Goal: Task Accomplishment & Management: Manage account settings

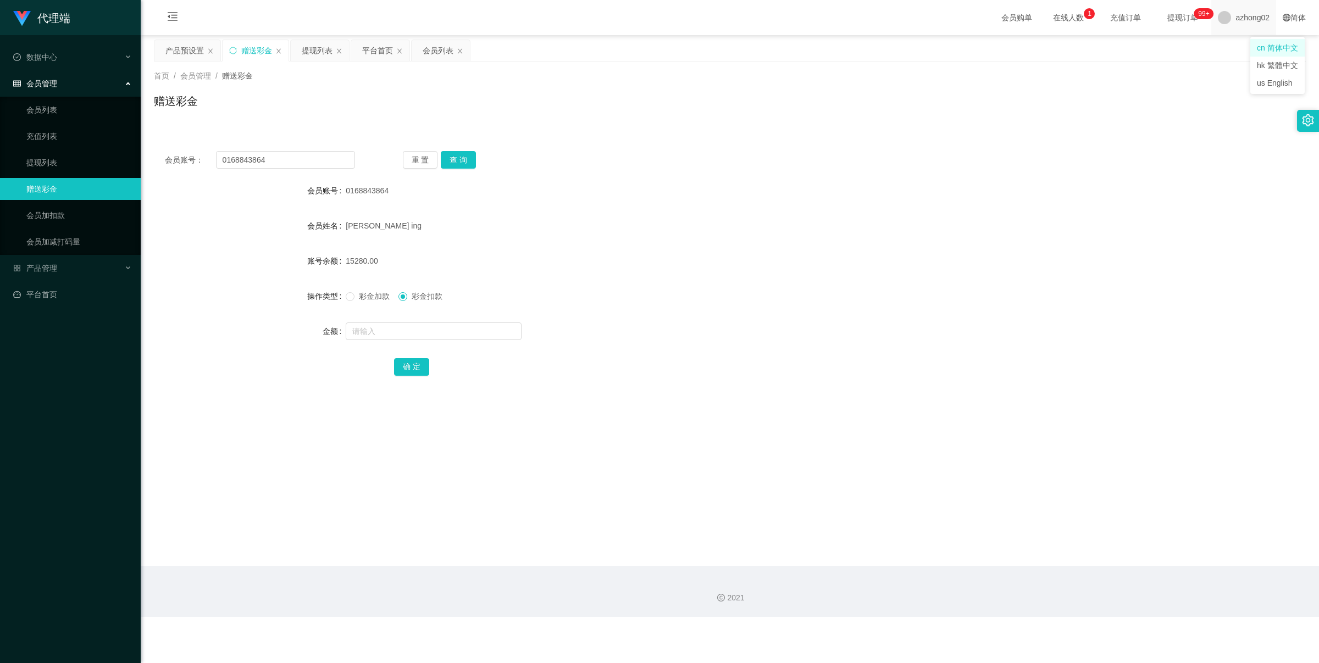
click at [1249, 18] on span "azhong02" at bounding box center [1253, 17] width 34 height 35
click at [1237, 43] on span "退出登录" at bounding box center [1234, 47] width 31 height 9
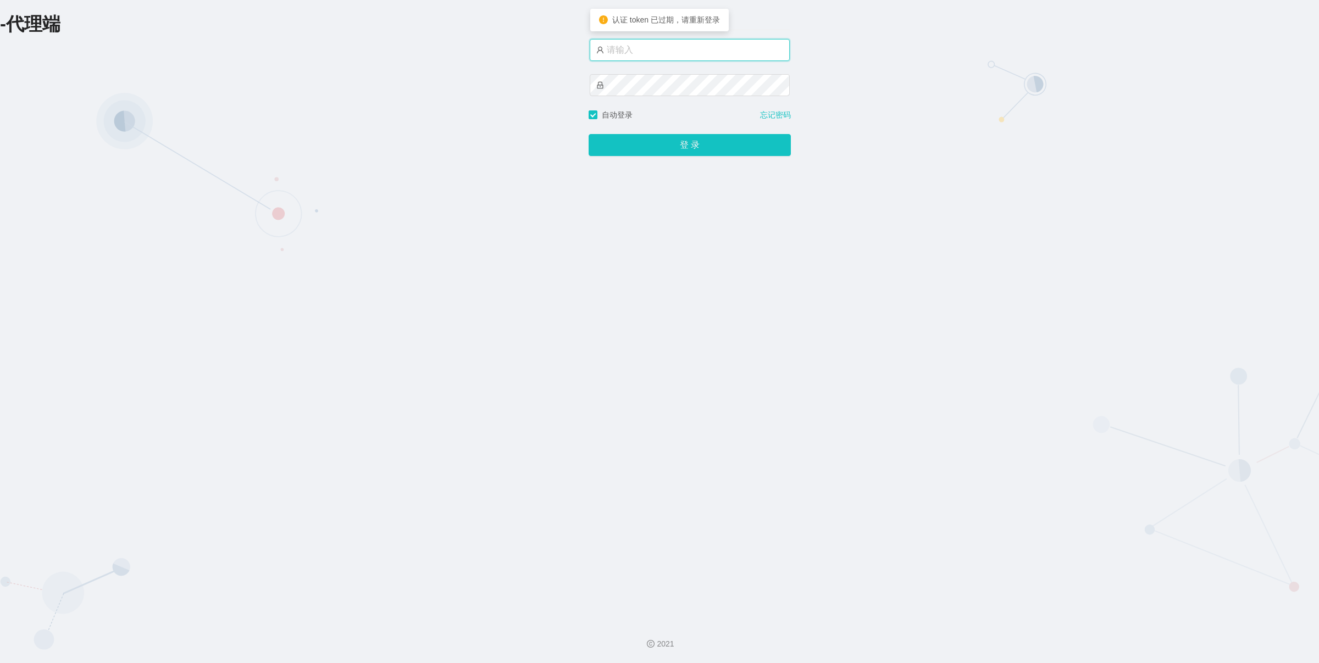
click at [734, 51] on input "text" at bounding box center [690, 50] width 200 height 22
click at [685, 49] on input "xiaohei03" at bounding box center [690, 50] width 200 height 22
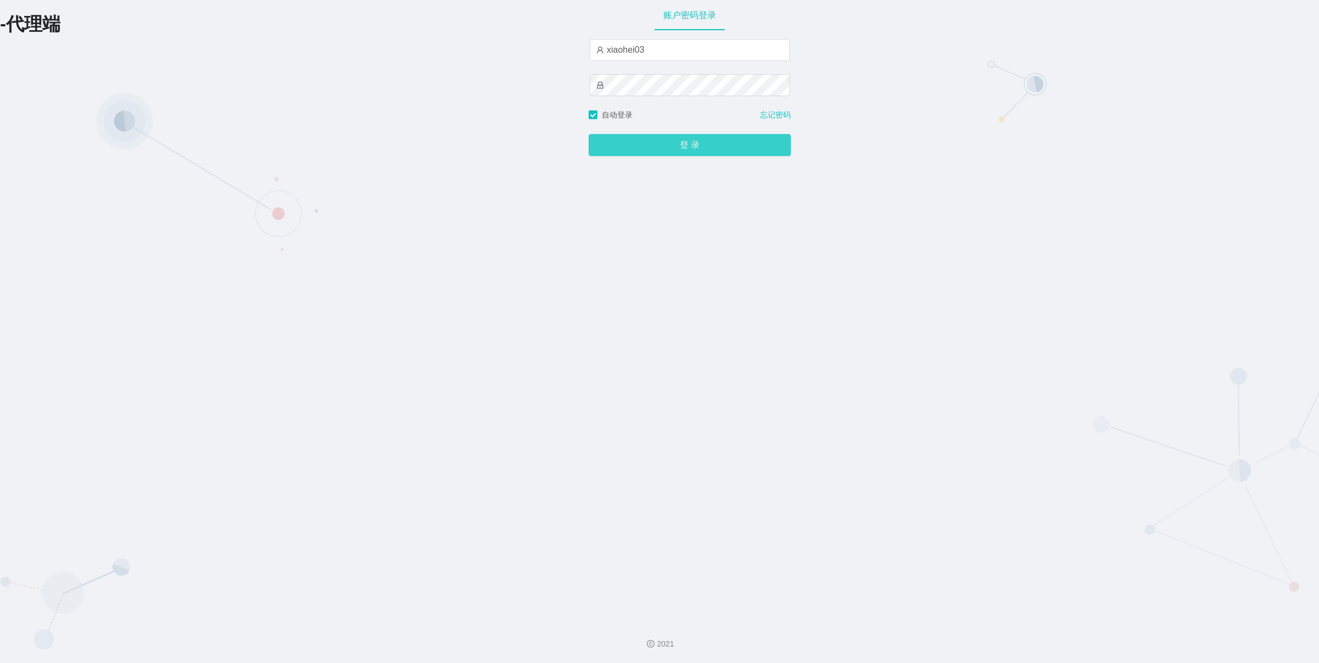
click at [668, 149] on button "登 录" at bounding box center [690, 145] width 202 height 22
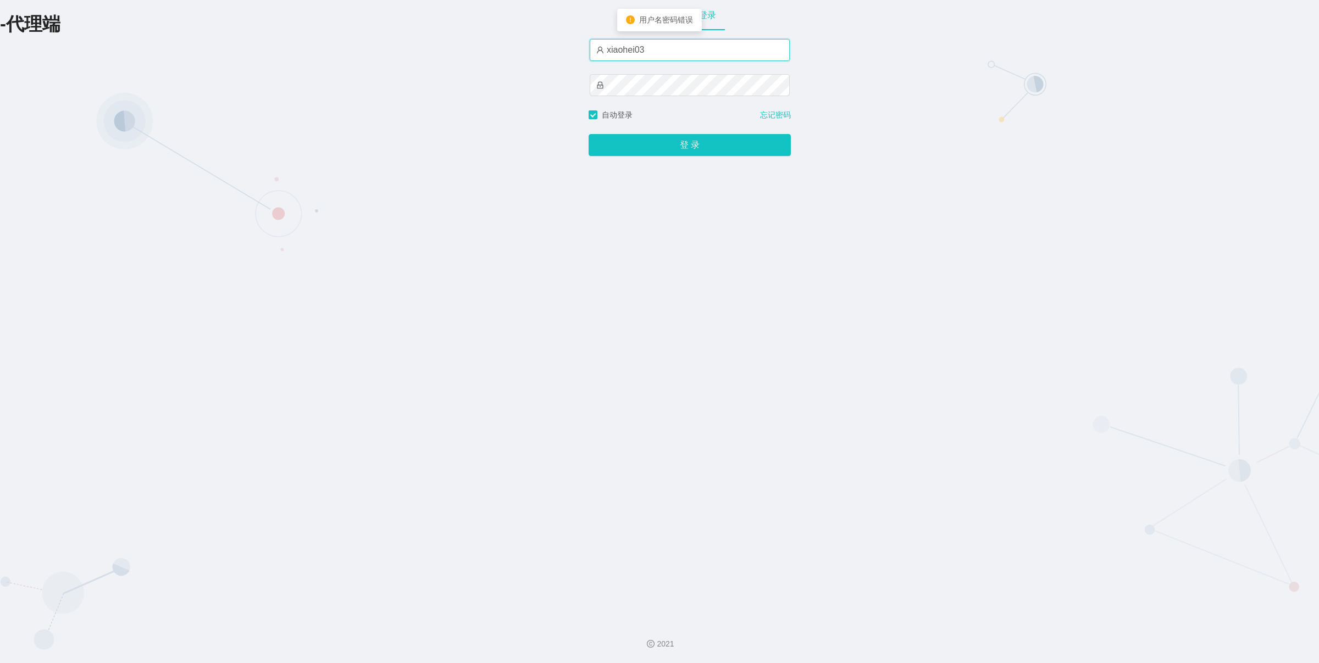
click at [631, 47] on input "xiaohei03" at bounding box center [690, 50] width 200 height 22
click at [660, 52] on input "xiaobei03" at bounding box center [690, 50] width 200 height 22
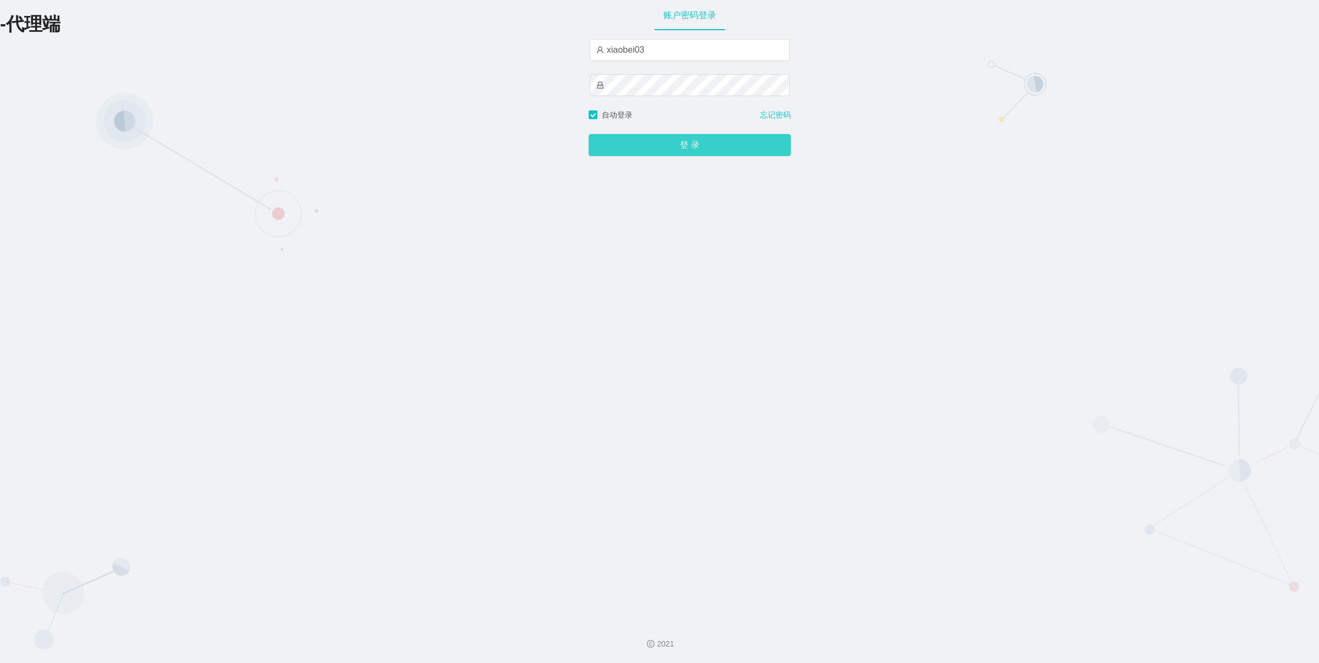
click at [650, 144] on button "登 录" at bounding box center [690, 145] width 202 height 22
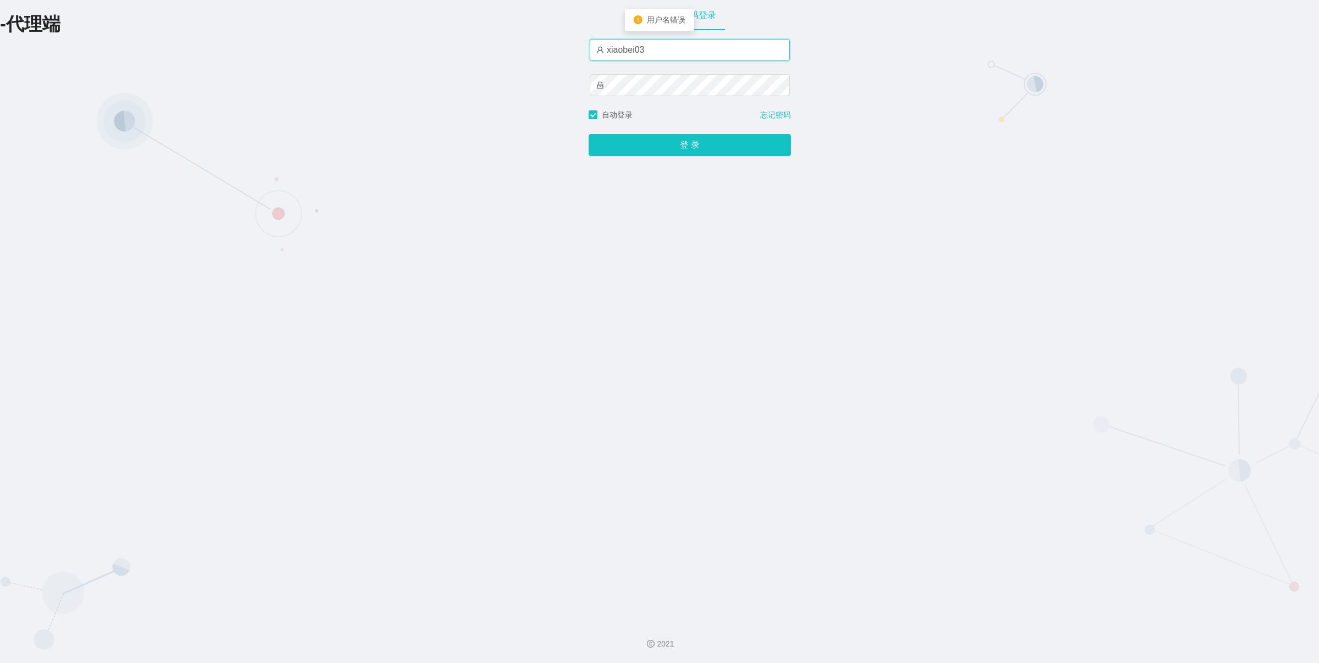
click at [639, 48] on input "xiaobei03" at bounding box center [690, 50] width 200 height 22
type input "xiaowei03"
click at [687, 42] on input "xiaowei03" at bounding box center [690, 50] width 200 height 22
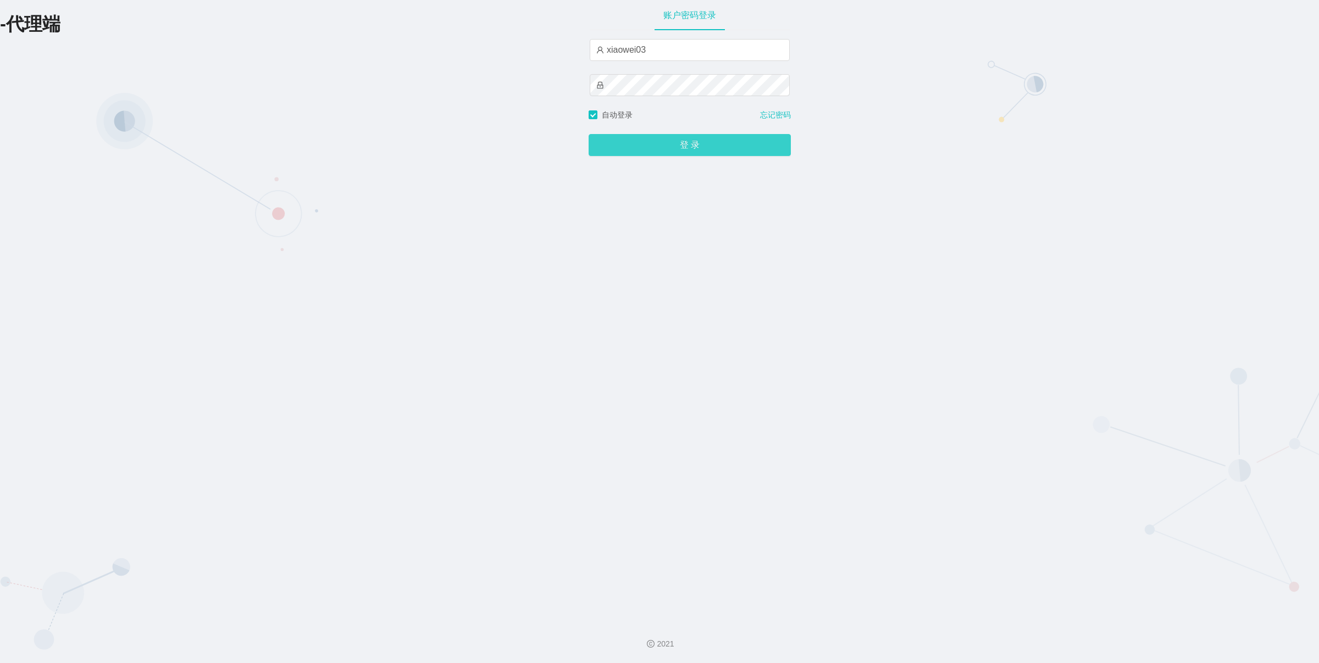
click at [679, 141] on button "登 录" at bounding box center [690, 145] width 202 height 22
click at [584, 74] on div "-代理端 账户密码登录 xiaowei03 自动登录 忘记密码 登 录" at bounding box center [659, 306] width 1319 height 612
click at [699, 143] on button "登 录" at bounding box center [690, 145] width 202 height 22
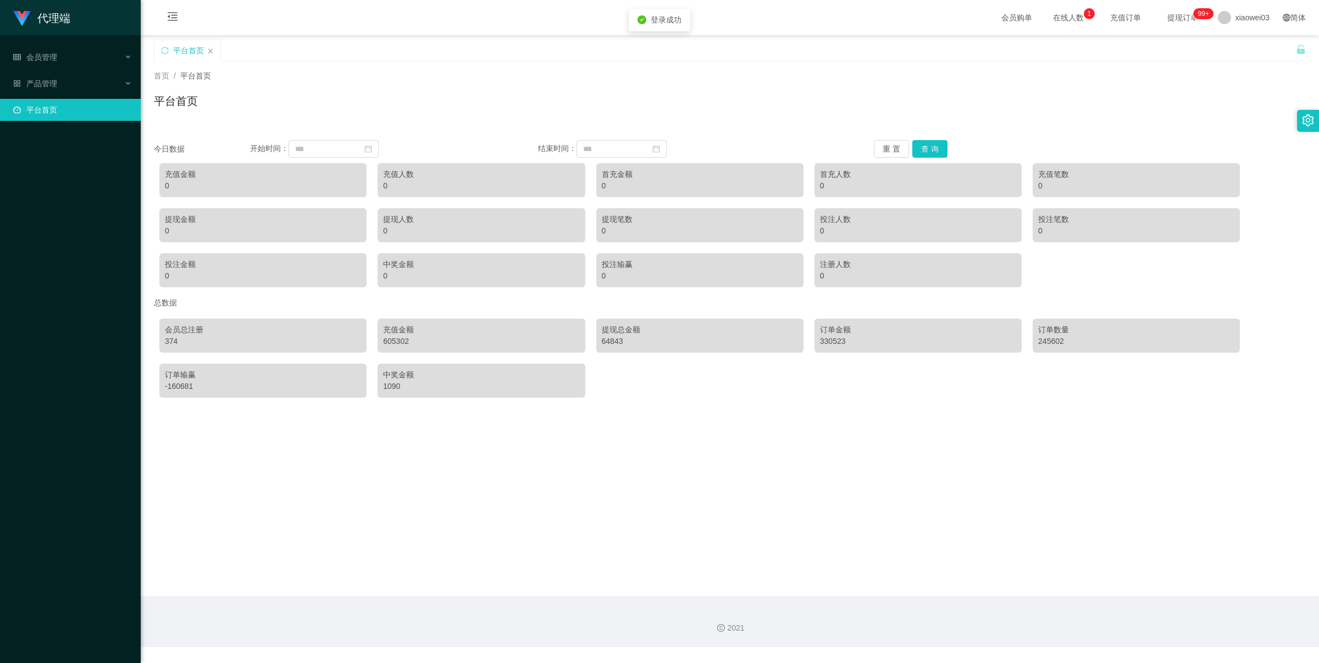
click at [378, 99] on div "平台首页" at bounding box center [730, 105] width 1152 height 25
